Goal: Task Accomplishment & Management: Use online tool/utility

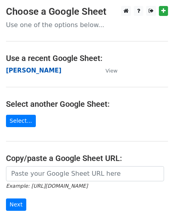
click at [27, 72] on strong "[PERSON_NAME]" at bounding box center [33, 70] width 55 height 7
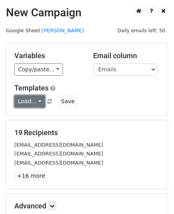
click at [18, 99] on link "Load..." at bounding box center [29, 101] width 31 height 12
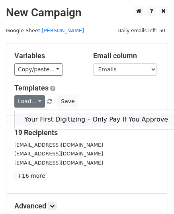
click at [57, 117] on link "Your First Digitizing – Only Pay If You Approve" at bounding box center [96, 119] width 163 height 13
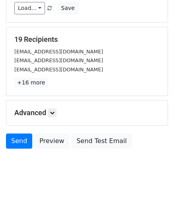
scroll to position [94, 0]
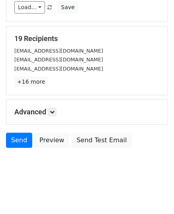
click at [17, 148] on div "Send Preview Send Test Email" at bounding box center [87, 142] width 174 height 19
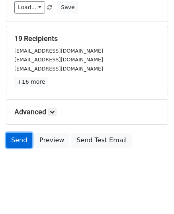
click at [20, 143] on link "Send" at bounding box center [19, 140] width 26 height 15
